Goal: Task Accomplishment & Management: Use online tool/utility

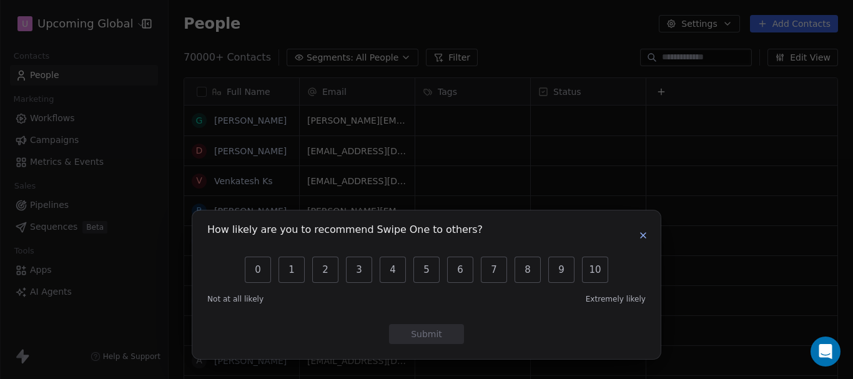
scroll to position [324, 675]
click at [645, 239] on icon "button" at bounding box center [643, 236] width 10 height 10
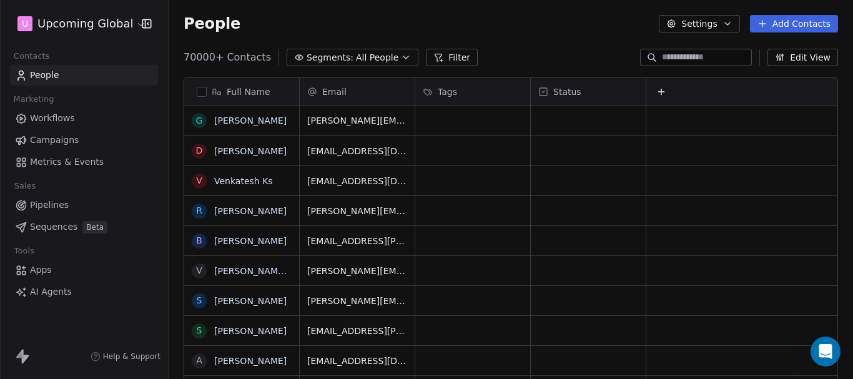
click at [372, 59] on span "All People" at bounding box center [377, 57] width 42 height 13
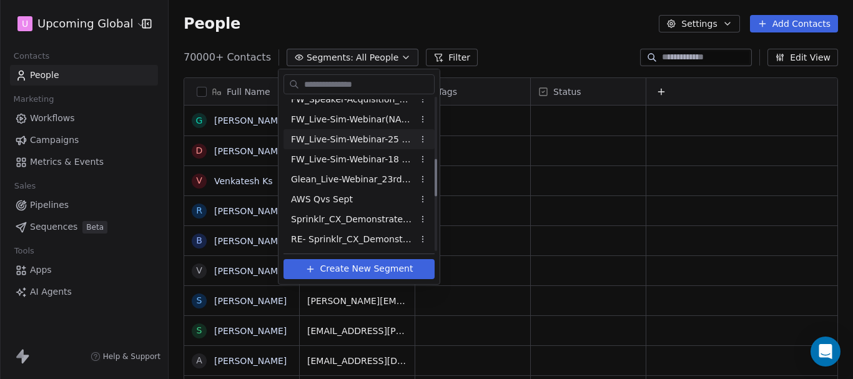
scroll to position [470, 0]
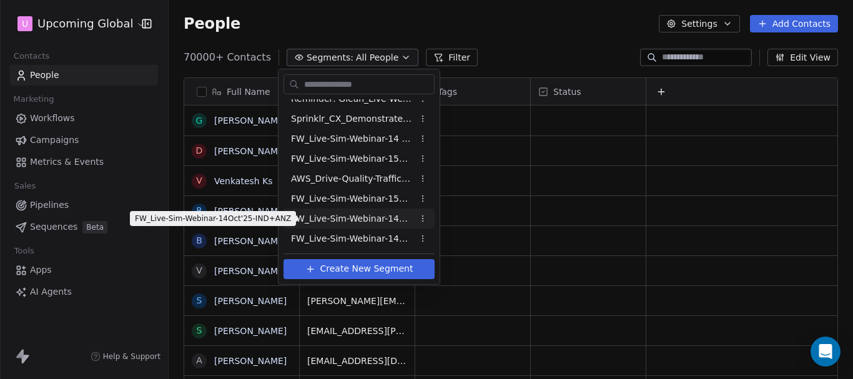
click at [340, 217] on span "FW_Live-Sim-Webinar-14Oct'25-IND+ANZ" at bounding box center [352, 218] width 122 height 13
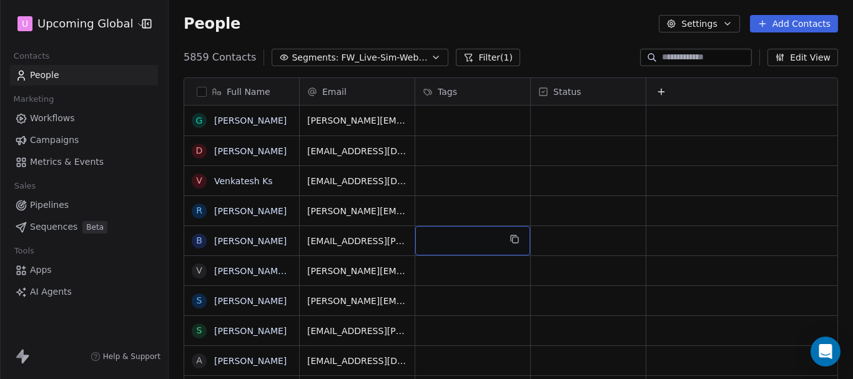
scroll to position [0, 0]
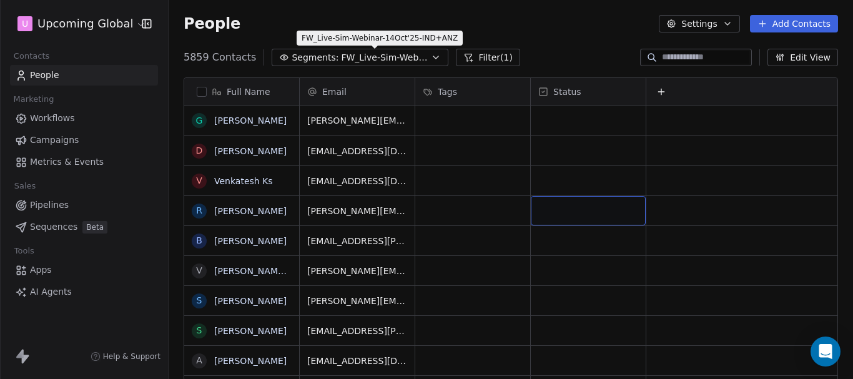
click at [402, 61] on span "FW_Live-Sim-Webinar-14Oct'25-IND+ANZ" at bounding box center [384, 57] width 87 height 13
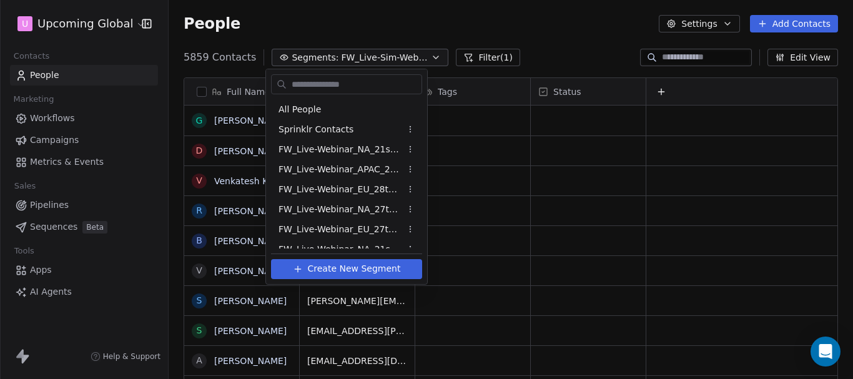
scroll to position [450, 0]
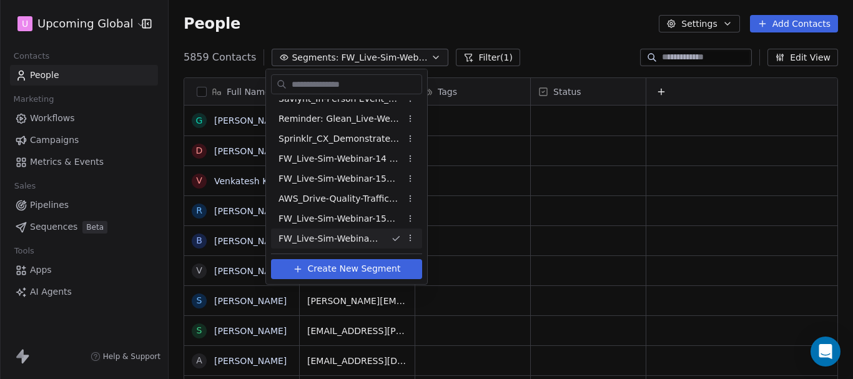
click at [517, 177] on html "U Upcoming Global Contacts People Marketing Workflows Campaigns Metrics & Event…" at bounding box center [426, 189] width 853 height 379
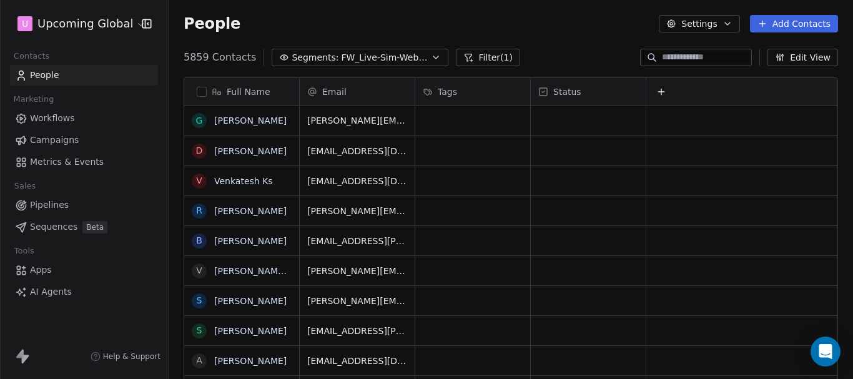
click at [477, 61] on button "Filter (1)" at bounding box center [488, 57] width 64 height 17
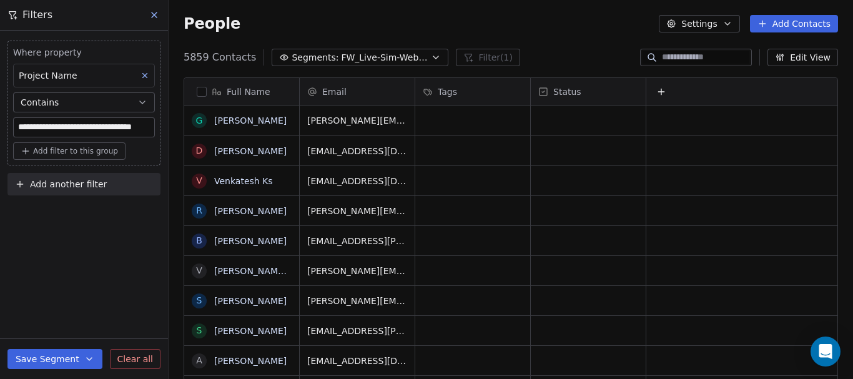
click at [45, 154] on span "Add filter to this group" at bounding box center [75, 151] width 85 height 10
click at [59, 182] on span "Contact properties" at bounding box center [66, 178] width 81 height 13
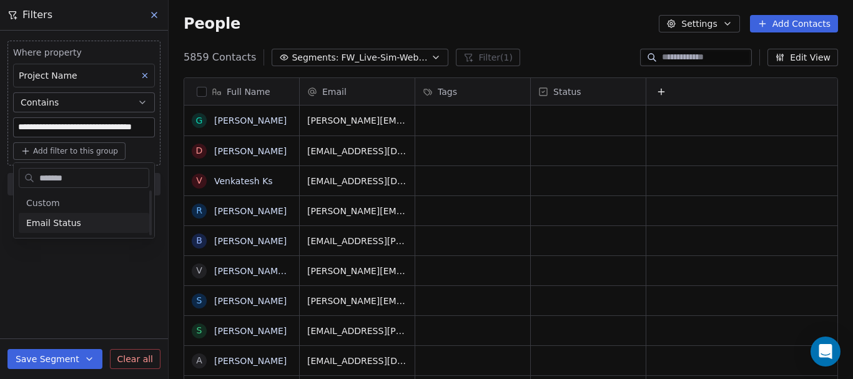
scroll to position [0, 0]
type input "********"
click at [52, 231] on div "Email Status" at bounding box center [84, 223] width 131 height 20
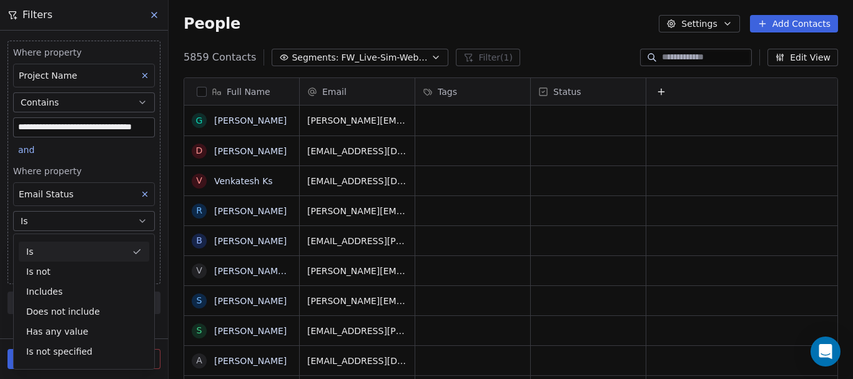
click at [169, 250] on div "Full Name G [PERSON_NAME] D [PERSON_NAME] V Venkatesh Ks R [PERSON_NAME] B [PER…" at bounding box center [511, 234] width 685 height 334
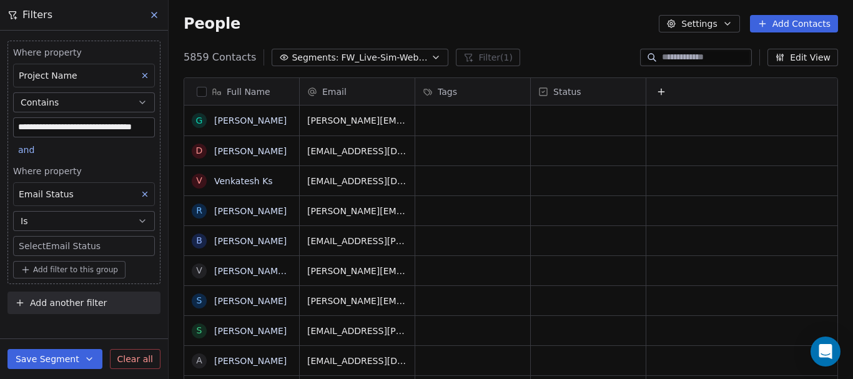
click at [110, 242] on body "**********" at bounding box center [426, 189] width 853 height 379
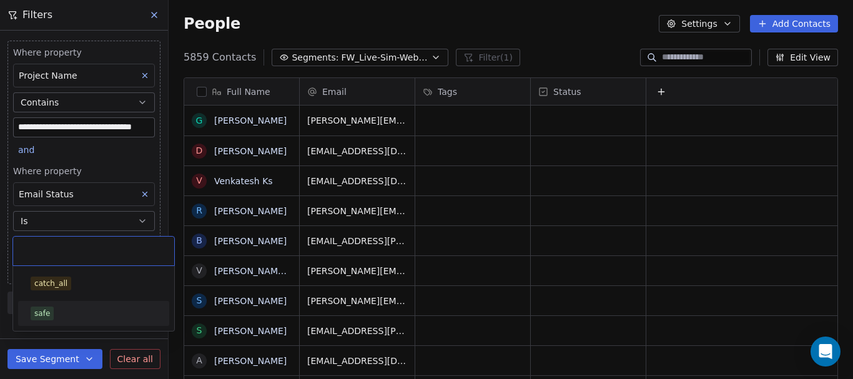
click at [51, 307] on span "safe" at bounding box center [42, 314] width 23 height 14
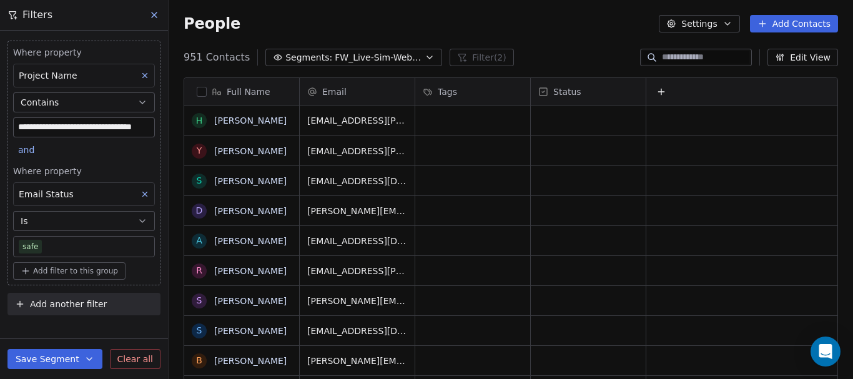
scroll to position [324, 675]
click at [575, 47] on div "951 Contacts Segments: FW_Live-Sim-Webinar-14Oct'25-IND+ANZ Filter (2) Edit View" at bounding box center [511, 57] width 685 height 20
click at [584, 41] on div "People Settings Add Contacts" at bounding box center [511, 23] width 685 height 47
click at [553, 49] on div "951 Contacts Segments: FW_Live-Sim-Webinar-14Oct'25-IND+ANZ Filter (2) Edit View" at bounding box center [511, 57] width 685 height 20
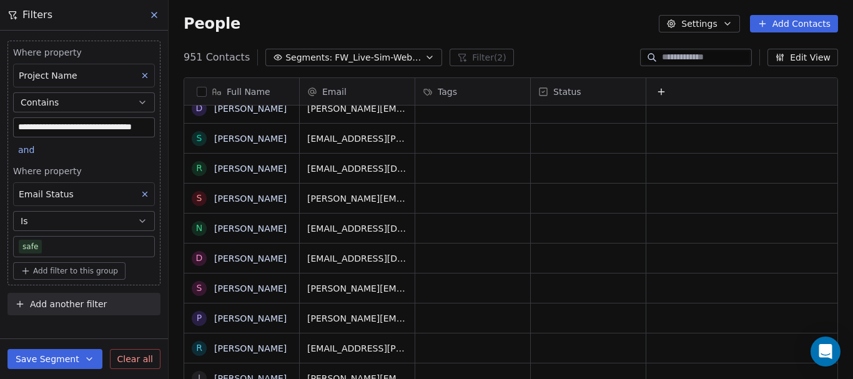
click at [840, 148] on div "Full Name [PERSON_NAME] Y [PERSON_NAME] S [PERSON_NAME] D [PERSON_NAME] A [PERS…" at bounding box center [511, 234] width 685 height 334
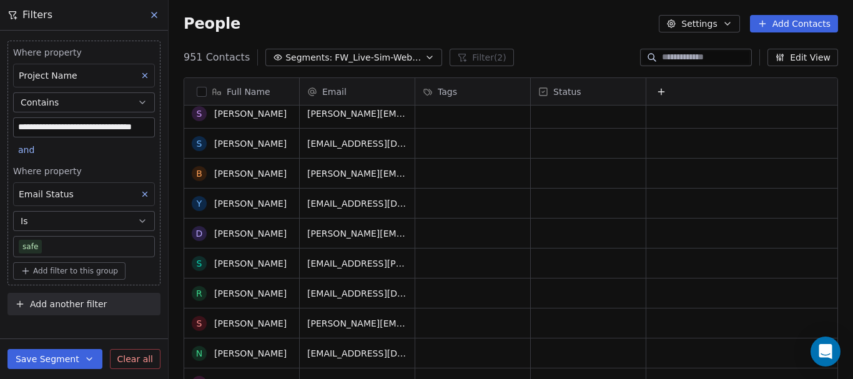
scroll to position [0, 0]
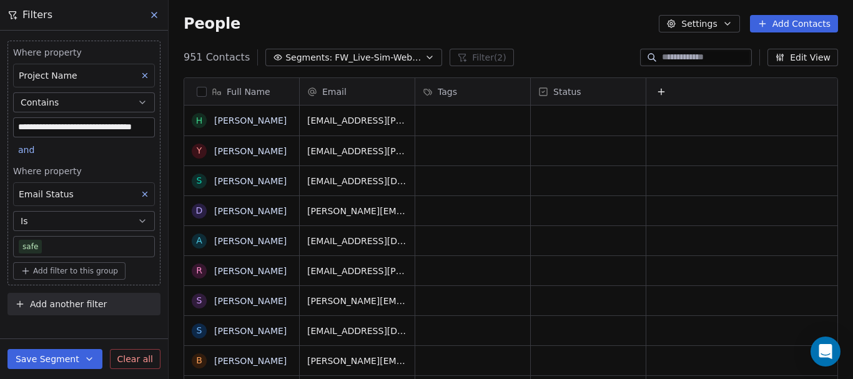
click at [351, 61] on span "FW_Live-Sim-Webinar-14Oct'25-IND+ANZ" at bounding box center [378, 57] width 87 height 13
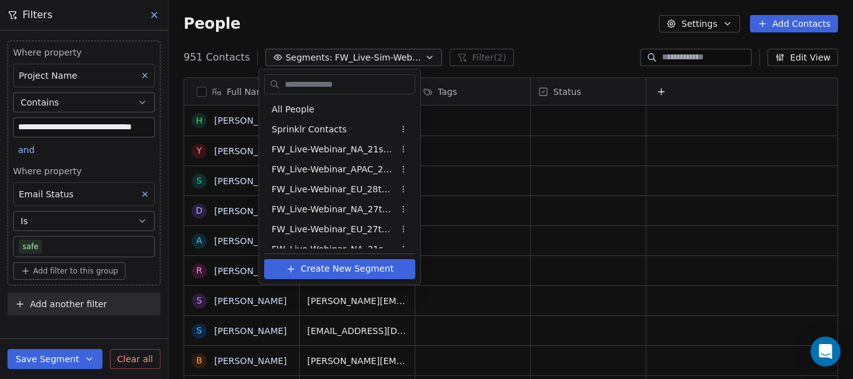
scroll to position [450, 0]
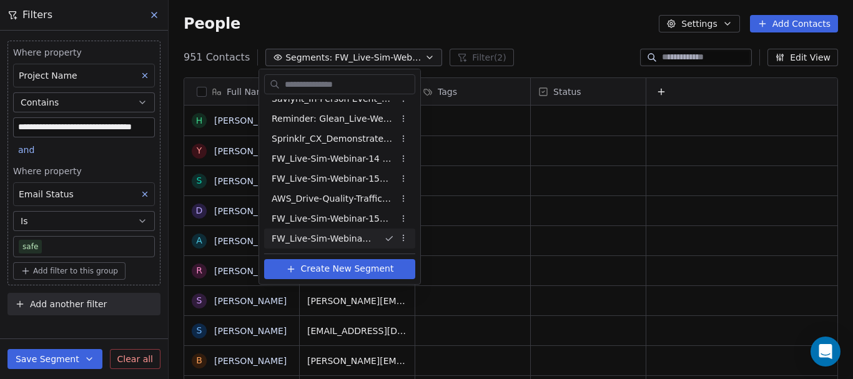
click at [405, 236] on body "**********" at bounding box center [426, 189] width 853 height 379
click at [415, 57] on html "**********" at bounding box center [426, 189] width 853 height 379
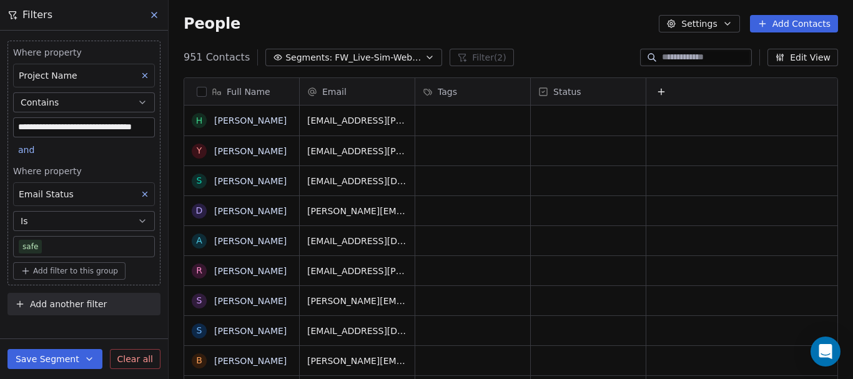
click at [425, 57] on icon "button" at bounding box center [430, 57] width 10 height 10
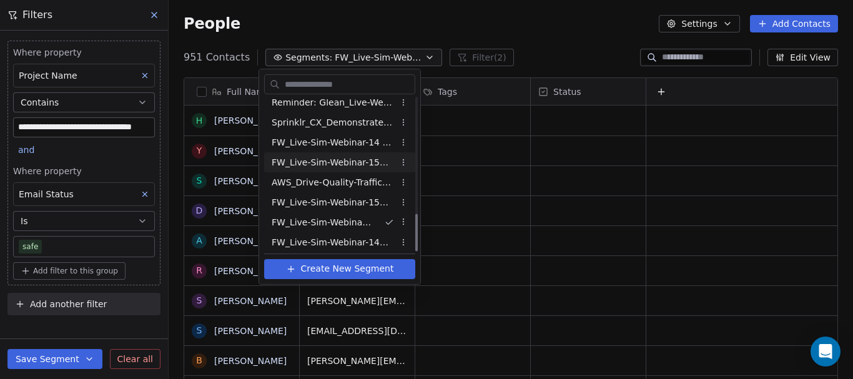
scroll to position [470, 0]
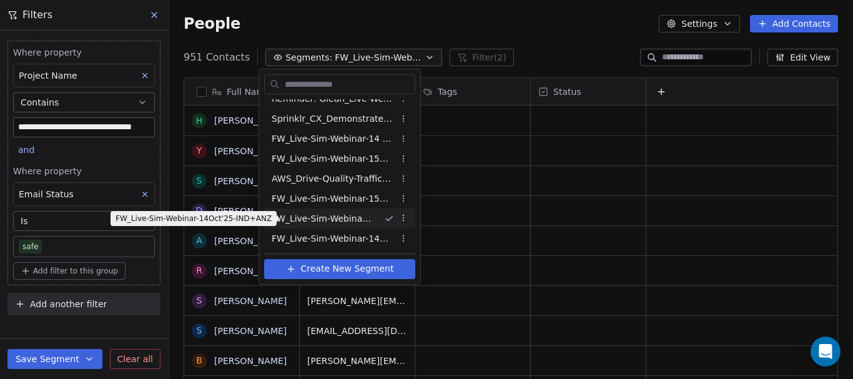
click at [367, 219] on span "FW_Live-Sim-Webinar-14Oct'25-IND+ANZ" at bounding box center [323, 218] width 102 height 13
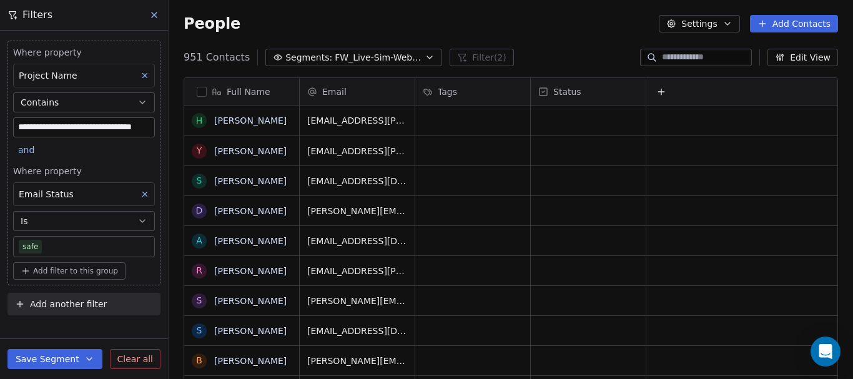
click at [80, 269] on span "Add filter to this group" at bounding box center [75, 271] width 85 height 10
click at [66, 303] on span "Contact properties" at bounding box center [66, 298] width 81 height 13
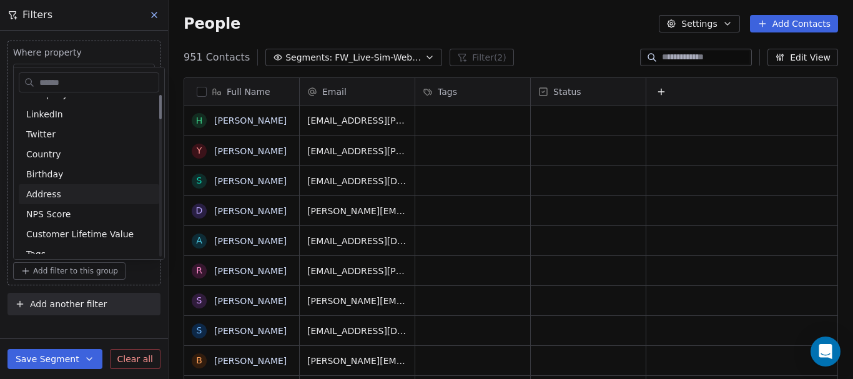
scroll to position [0, 0]
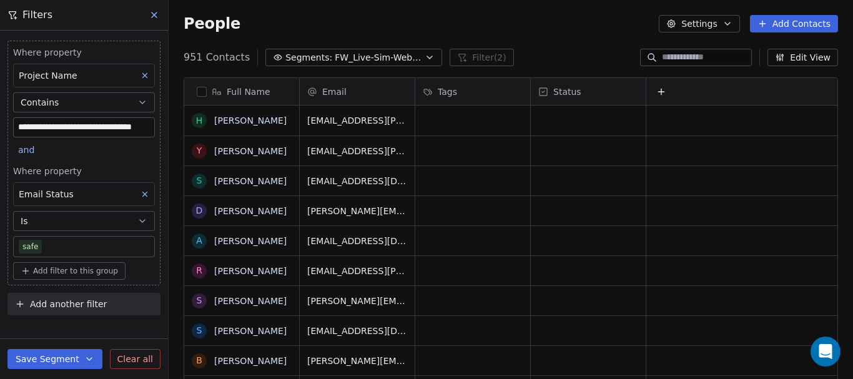
click at [510, 214] on html "**********" at bounding box center [426, 189] width 853 height 379
click at [360, 61] on span "FW_Live-Sim-Webinar-14Oct'25-IND+ANZ" at bounding box center [378, 57] width 87 height 13
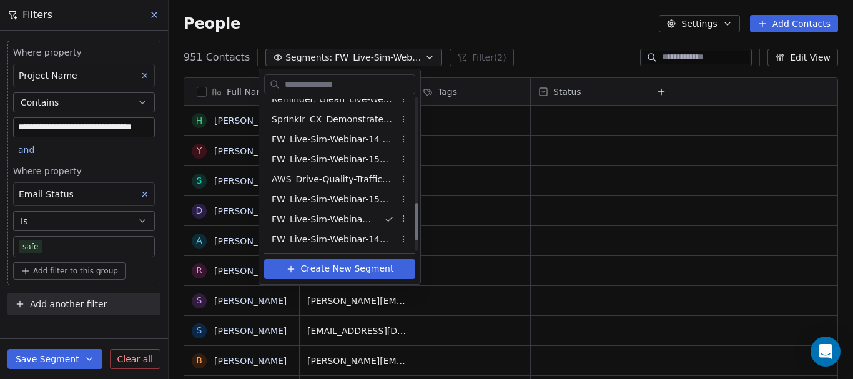
scroll to position [470, 0]
click at [593, 177] on html "**********" at bounding box center [426, 189] width 853 height 379
